Goal: Find contact information: Find contact information

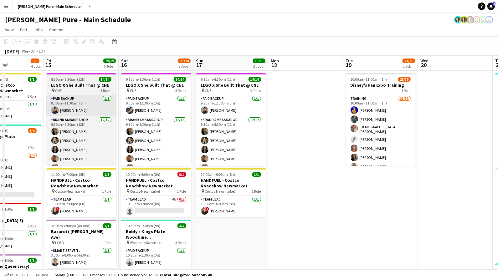
scroll to position [0, 256]
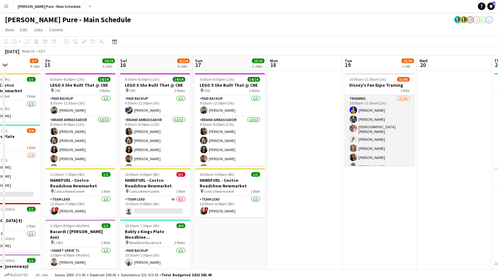
click at [361, 100] on app-card-role "Training 21/36 10:00am-11:00am (1h) [PERSON_NAME] [PERSON_NAME] [PERSON_NAME] […" at bounding box center [380, 265] width 70 height 341
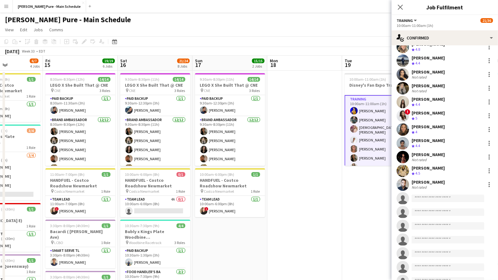
scroll to position [160, 0]
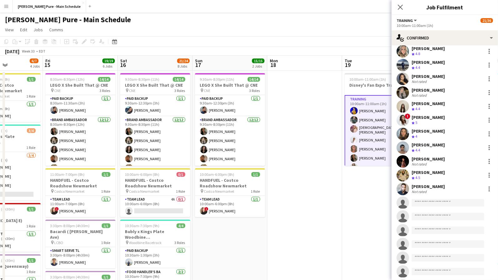
click at [431, 157] on div "[PERSON_NAME]" at bounding box center [427, 159] width 33 height 6
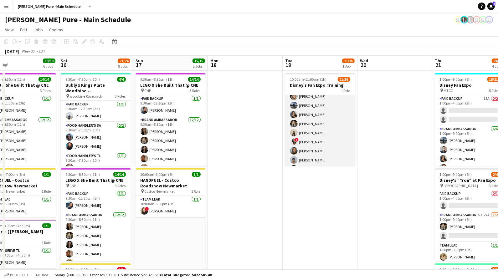
scroll to position [107, 0]
click at [312, 119] on app-card-role "Training 21/36 10:00am-11:00am (1h) [PERSON_NAME] [PERSON_NAME] [PERSON_NAME] […" at bounding box center [320, 158] width 70 height 341
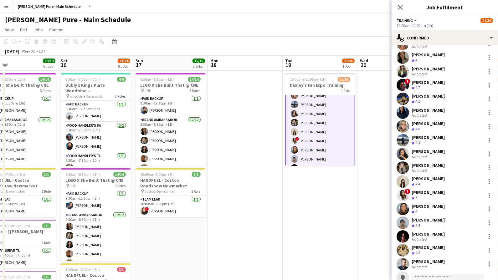
scroll to position [86, 0]
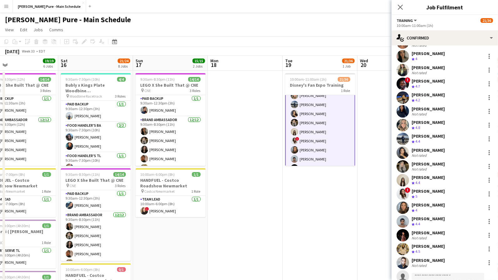
click at [431, 161] on div "[PERSON_NAME]" at bounding box center [427, 164] width 33 height 6
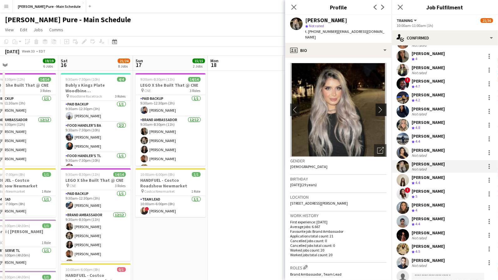
click at [382, 106] on app-icon "chevron-right" at bounding box center [382, 109] width 10 height 7
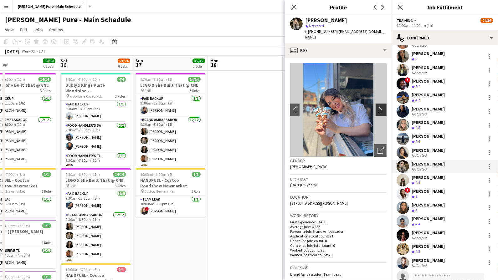
click at [381, 106] on app-icon "chevron-right" at bounding box center [382, 109] width 10 height 7
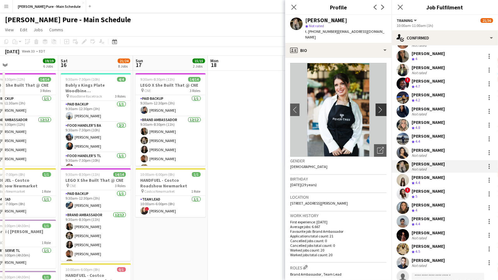
click at [381, 106] on app-icon "chevron-right" at bounding box center [382, 109] width 10 height 7
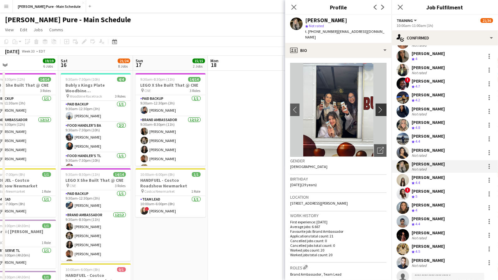
click at [380, 106] on app-icon "chevron-right" at bounding box center [382, 109] width 10 height 7
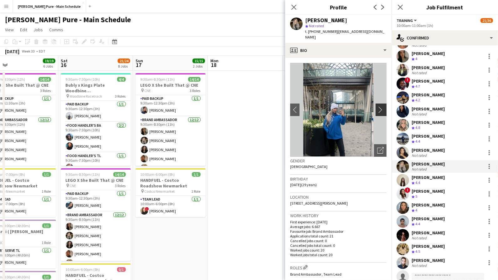
click at [380, 106] on app-icon "chevron-right" at bounding box center [382, 109] width 10 height 7
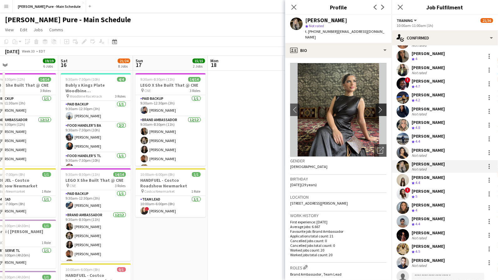
click at [380, 106] on app-icon "chevron-right" at bounding box center [382, 109] width 10 height 7
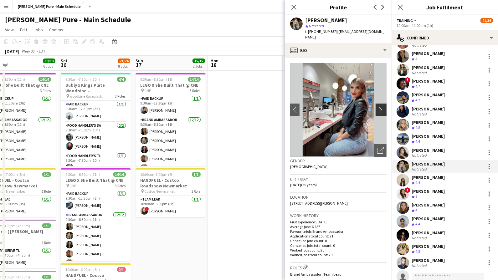
click at [381, 106] on app-icon "chevron-right" at bounding box center [382, 109] width 10 height 7
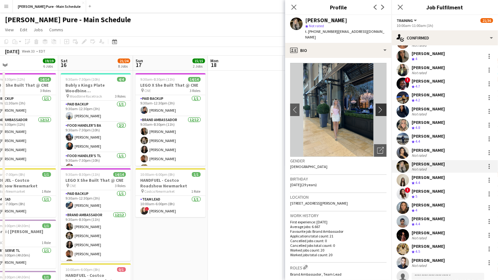
click at [381, 106] on app-icon "chevron-right" at bounding box center [382, 109] width 10 height 7
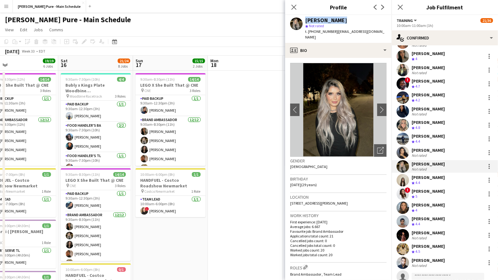
drag, startPoint x: 336, startPoint y: 21, endPoint x: 303, endPoint y: 19, distance: 32.9
click at [303, 20] on div "Sohila Azimi star Not rated t. +16478951759 | zoe.azimi17@gmail.com" at bounding box center [338, 29] width 106 height 28
copy div "[PERSON_NAME]"
drag, startPoint x: 330, startPoint y: 31, endPoint x: 312, endPoint y: 33, distance: 18.8
click at [312, 33] on span "t. +16478951759" at bounding box center [321, 31] width 33 height 5
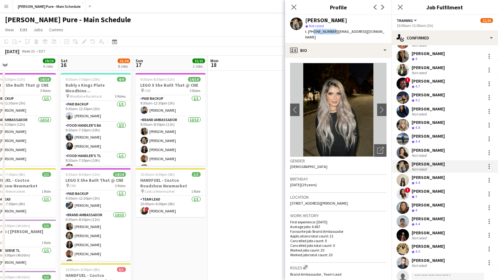
copy span "6478951759"
drag, startPoint x: 371, startPoint y: 32, endPoint x: 334, endPoint y: 32, distance: 37.2
click at [334, 32] on span "| zoe.azimi17@gmail.com" at bounding box center [344, 34] width 79 height 10
copy span "zoe.azimi17@gmail.com"
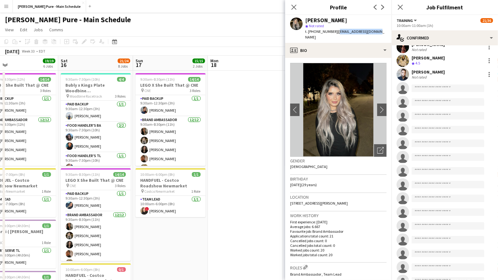
scroll to position [295, 0]
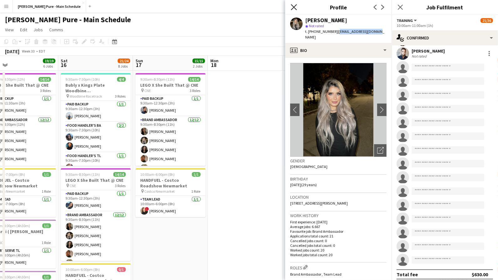
click at [294, 5] on icon "Close pop-in" at bounding box center [294, 7] width 6 height 6
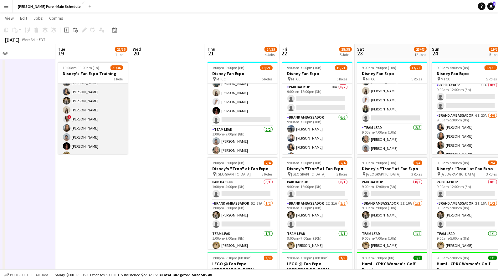
scroll to position [0, 0]
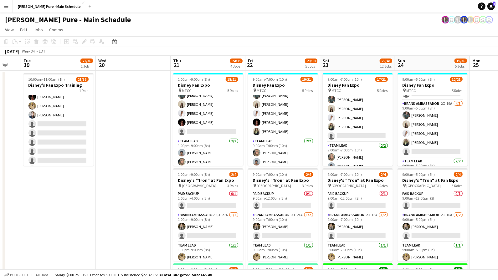
scroll to position [181, 0]
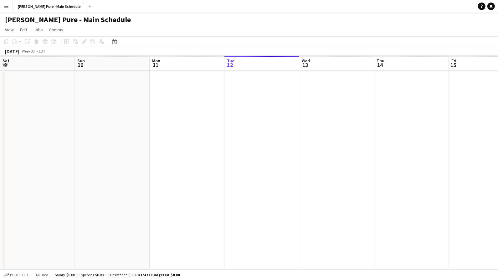
scroll to position [0, 150]
